Goal: Check status: Check status

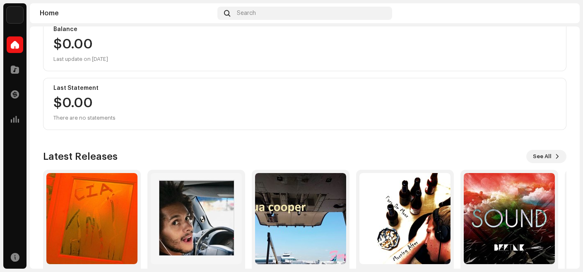
scroll to position [136, 0]
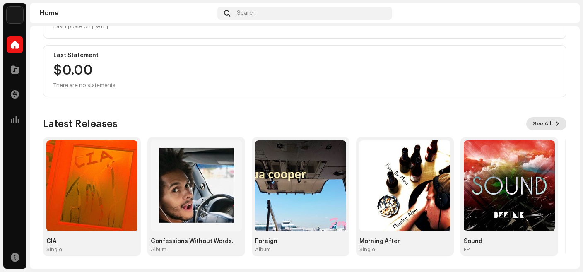
click at [541, 124] on span "See All" at bounding box center [542, 123] width 19 height 17
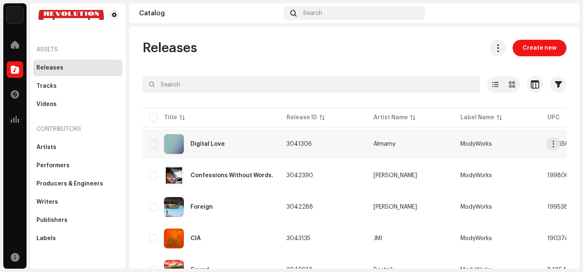
click at [235, 144] on div "Digital Love" at bounding box center [211, 144] width 124 height 20
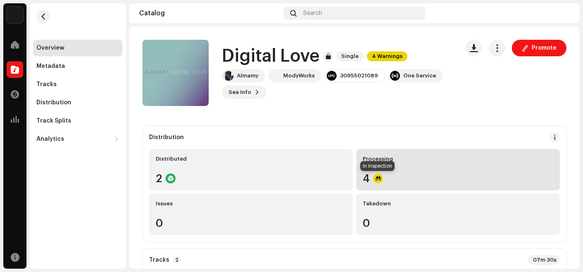
click at [379, 182] on div at bounding box center [378, 178] width 10 height 10
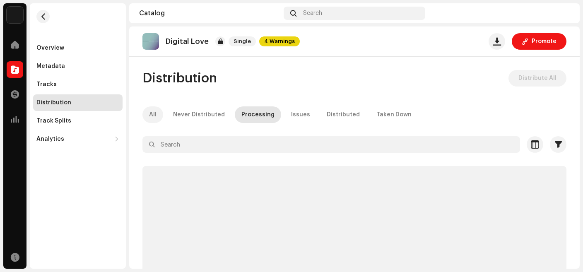
click at [155, 114] on div "All" at bounding box center [152, 114] width 7 height 17
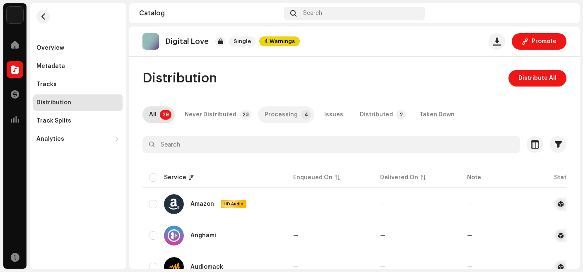
click at [281, 115] on div "Processing" at bounding box center [280, 114] width 33 height 17
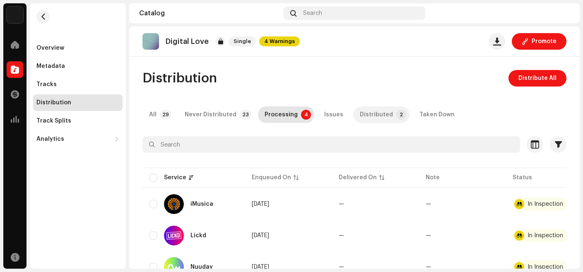
click at [360, 112] on div "Distributed" at bounding box center [376, 114] width 33 height 17
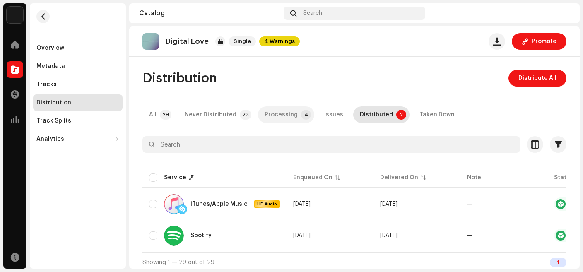
click at [284, 116] on div "Processing" at bounding box center [280, 114] width 33 height 17
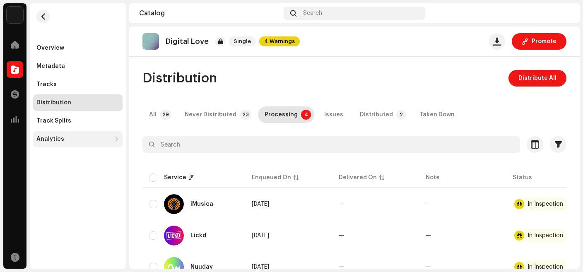
click at [50, 139] on div "Analytics" at bounding box center [50, 139] width 28 height 7
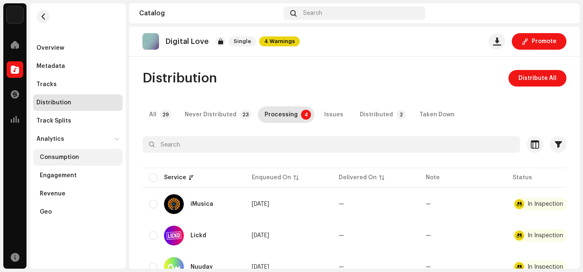
click at [51, 156] on div "Consumption" at bounding box center [59, 157] width 39 height 7
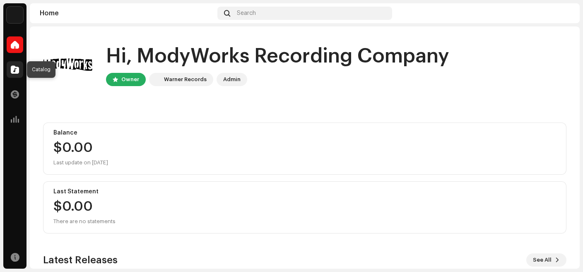
click at [17, 72] on span at bounding box center [15, 69] width 8 height 7
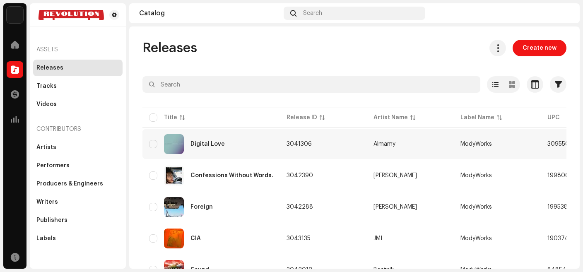
click at [219, 147] on div "Digital Love" at bounding box center [211, 144] width 124 height 20
